Goal: Find specific page/section: Find specific page/section

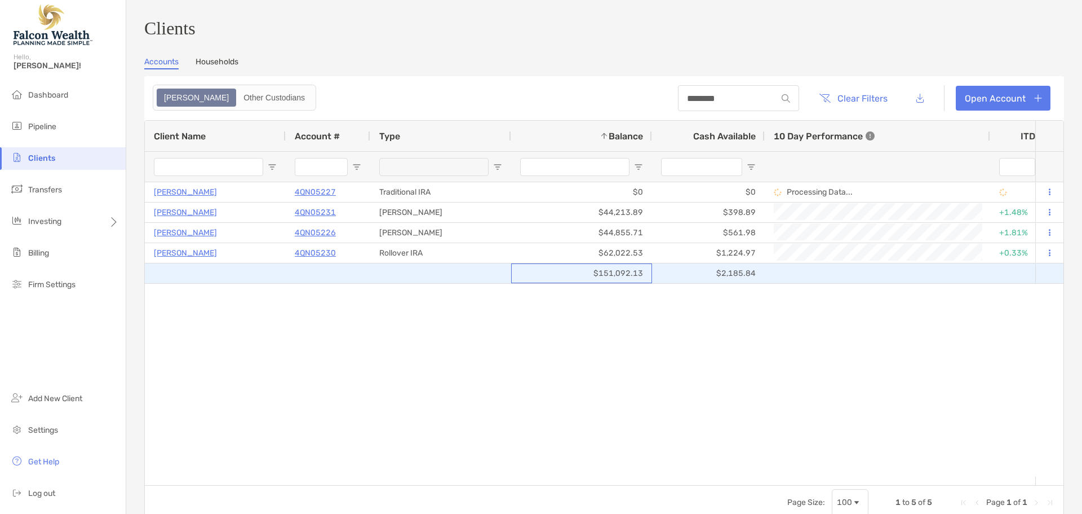
drag, startPoint x: 640, startPoint y: 274, endPoint x: 580, endPoint y: 272, distance: 60.4
click at [581, 272] on div "$151,092.13" at bounding box center [581, 273] width 141 height 20
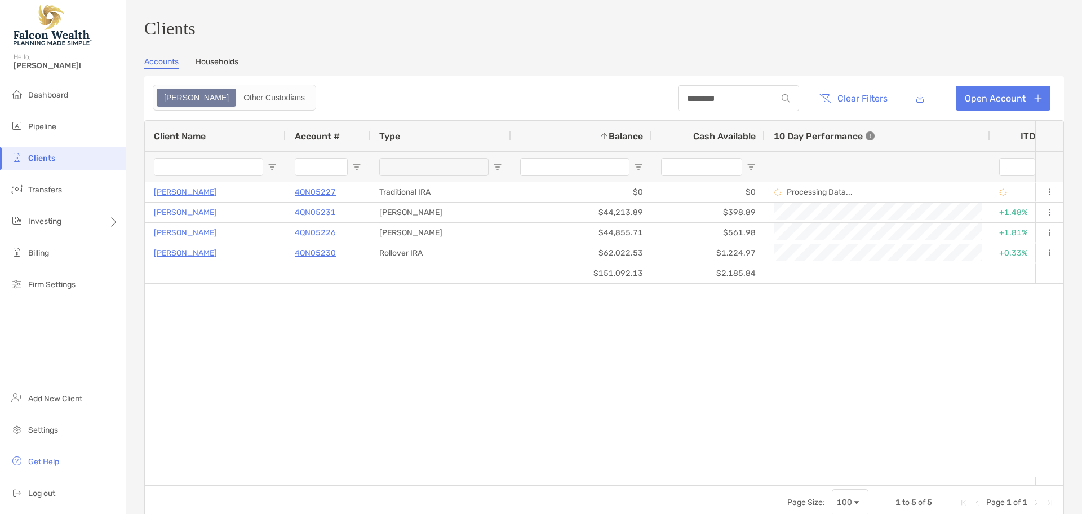
click at [45, 156] on span "Clients" at bounding box center [41, 158] width 27 height 10
click at [39, 158] on span "Clients" at bounding box center [41, 158] width 27 height 10
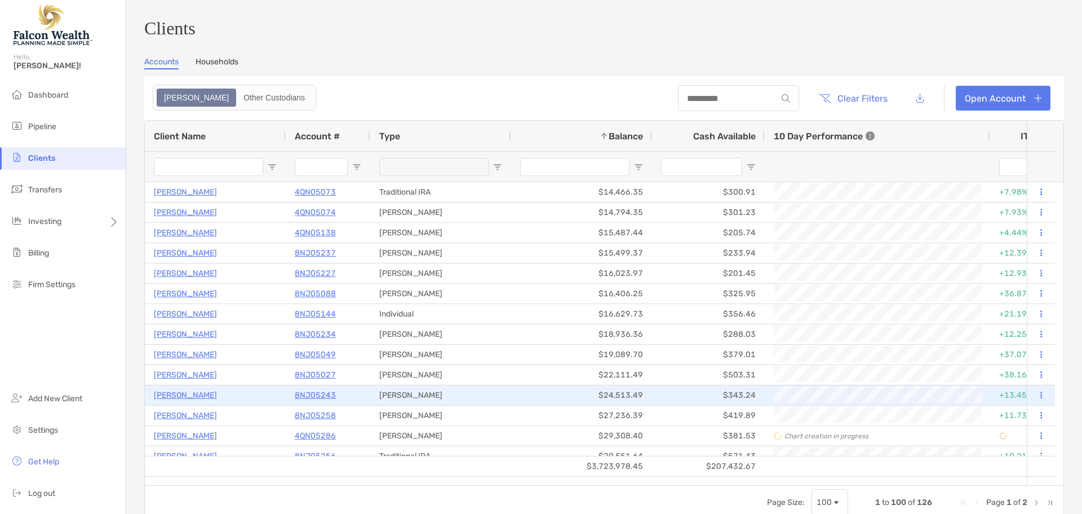
scroll to position [1725, 0]
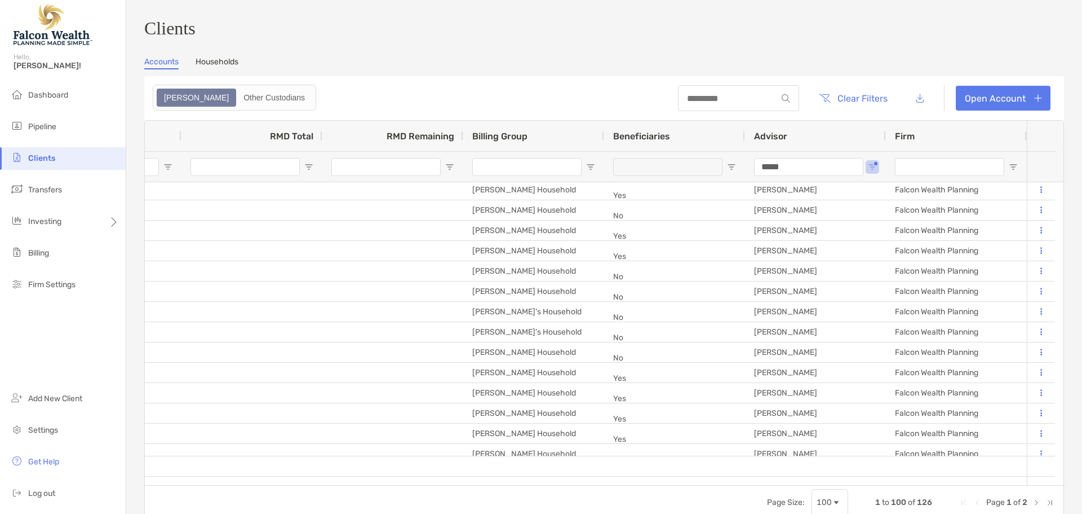
drag, startPoint x: 802, startPoint y: 171, endPoint x: 705, endPoint y: 167, distance: 97.0
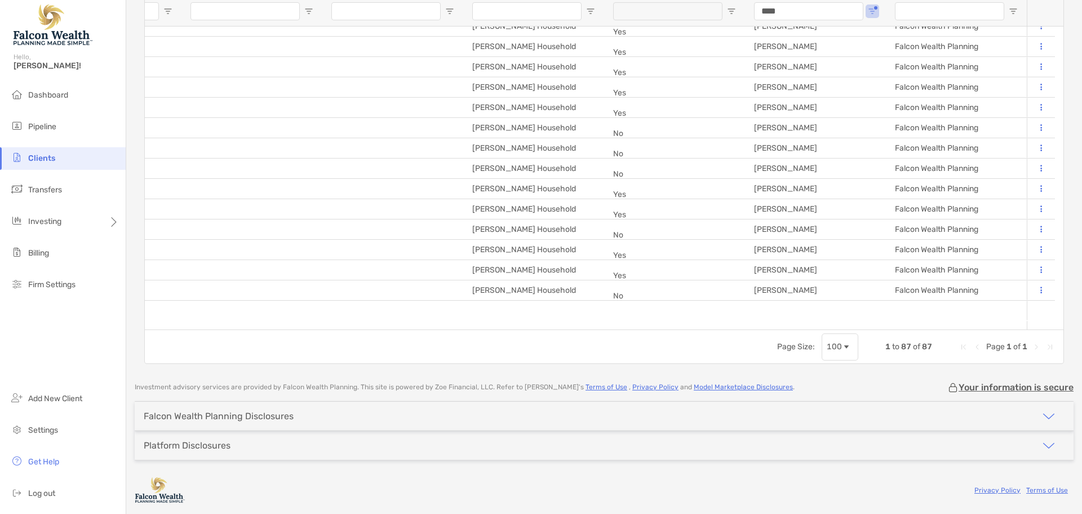
drag, startPoint x: 749, startPoint y: 11, endPoint x: 709, endPoint y: 18, distance: 40.7
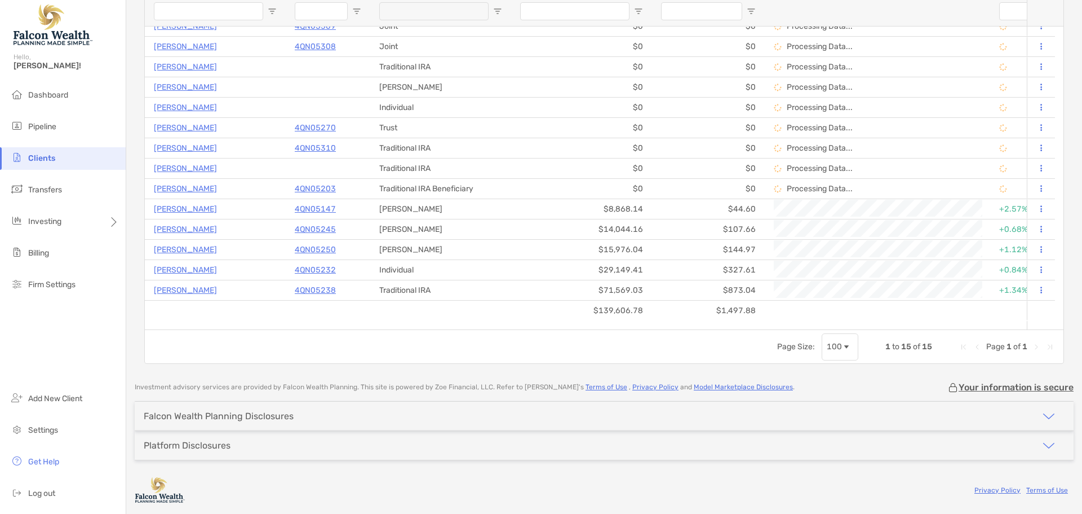
type input "****"
